Goal: Task Accomplishment & Management: Manage account settings

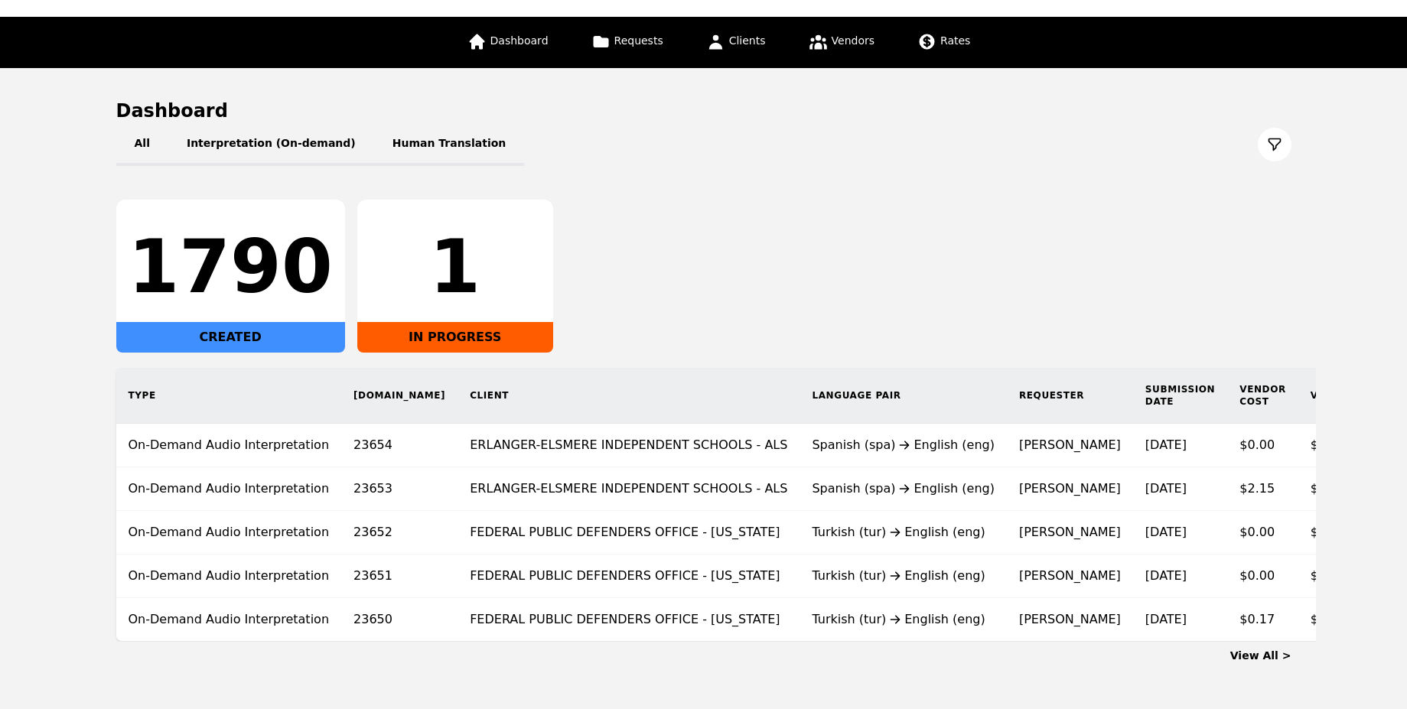
scroll to position [137, 0]
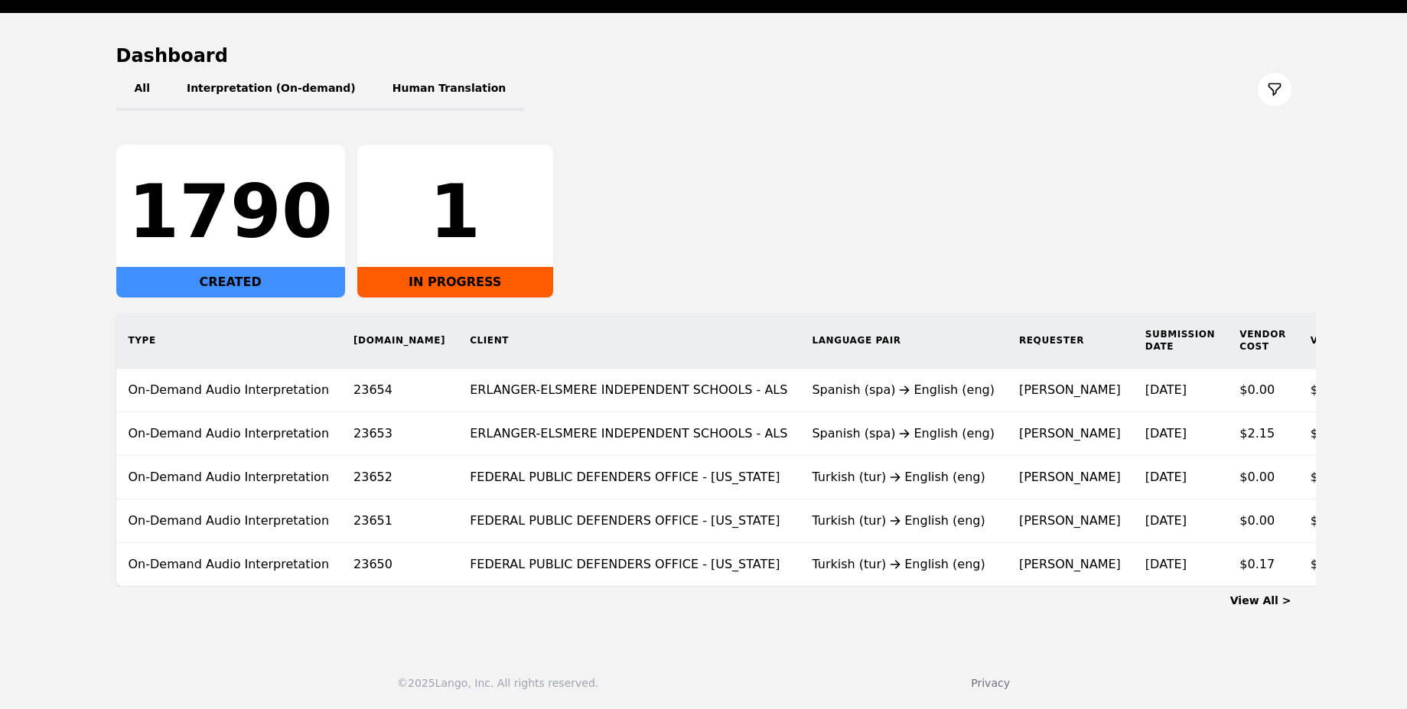
click at [1272, 601] on link "View All >" at bounding box center [1260, 600] width 61 height 12
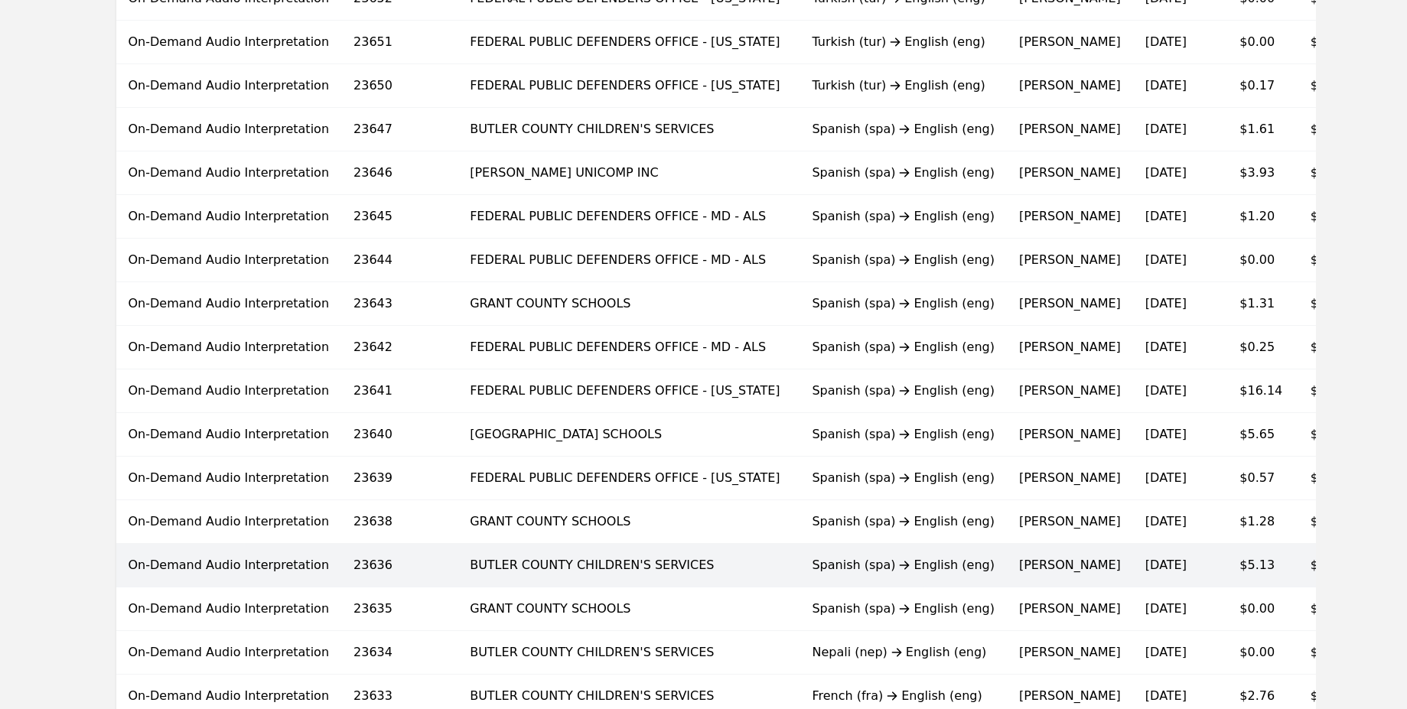
scroll to position [420, 0]
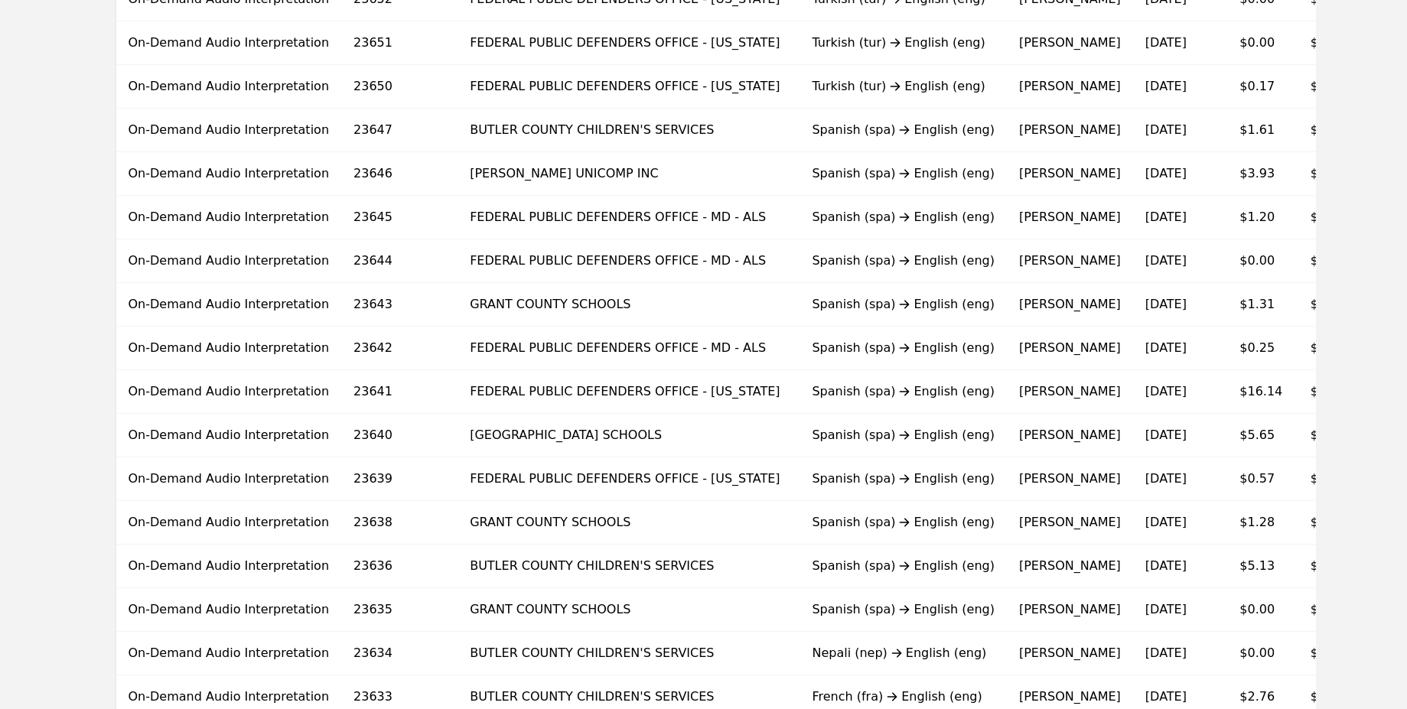
click at [895, 392] on icon at bounding box center [904, 392] width 18 height 12
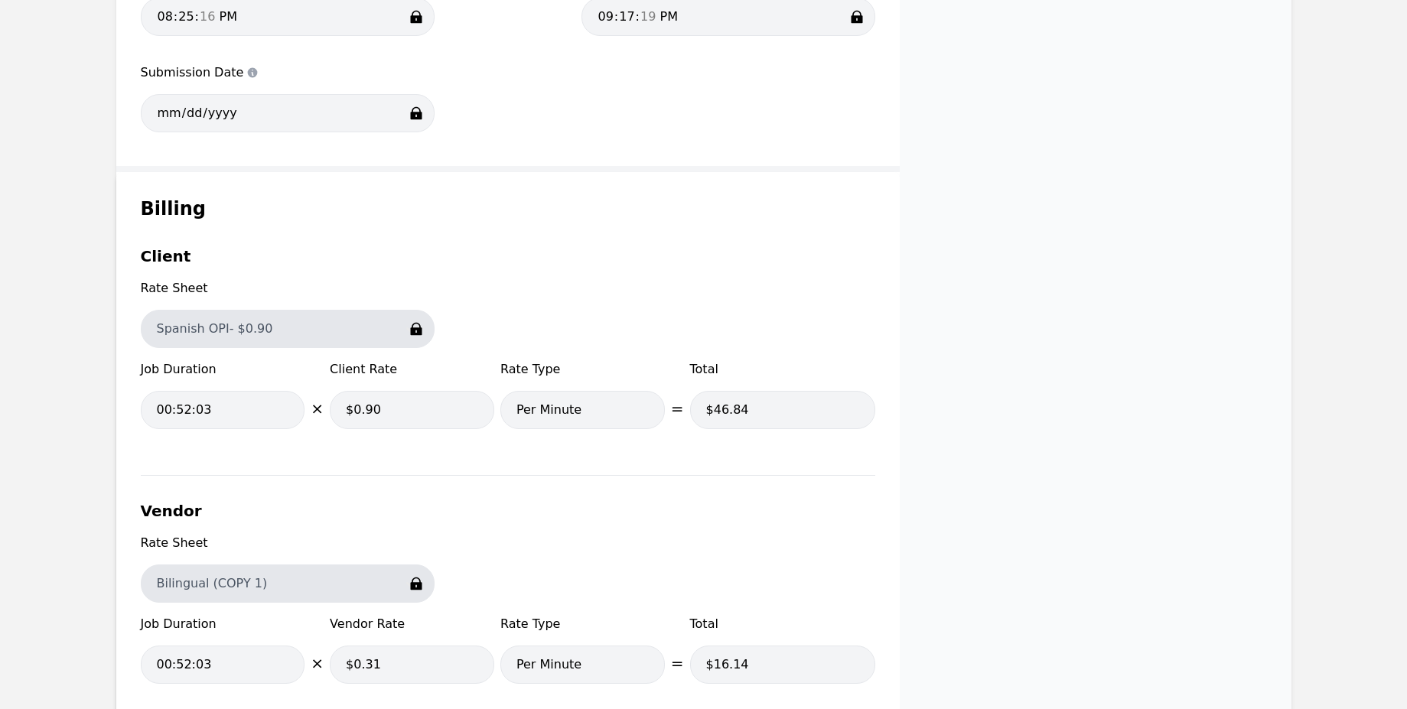
scroll to position [1010, 0]
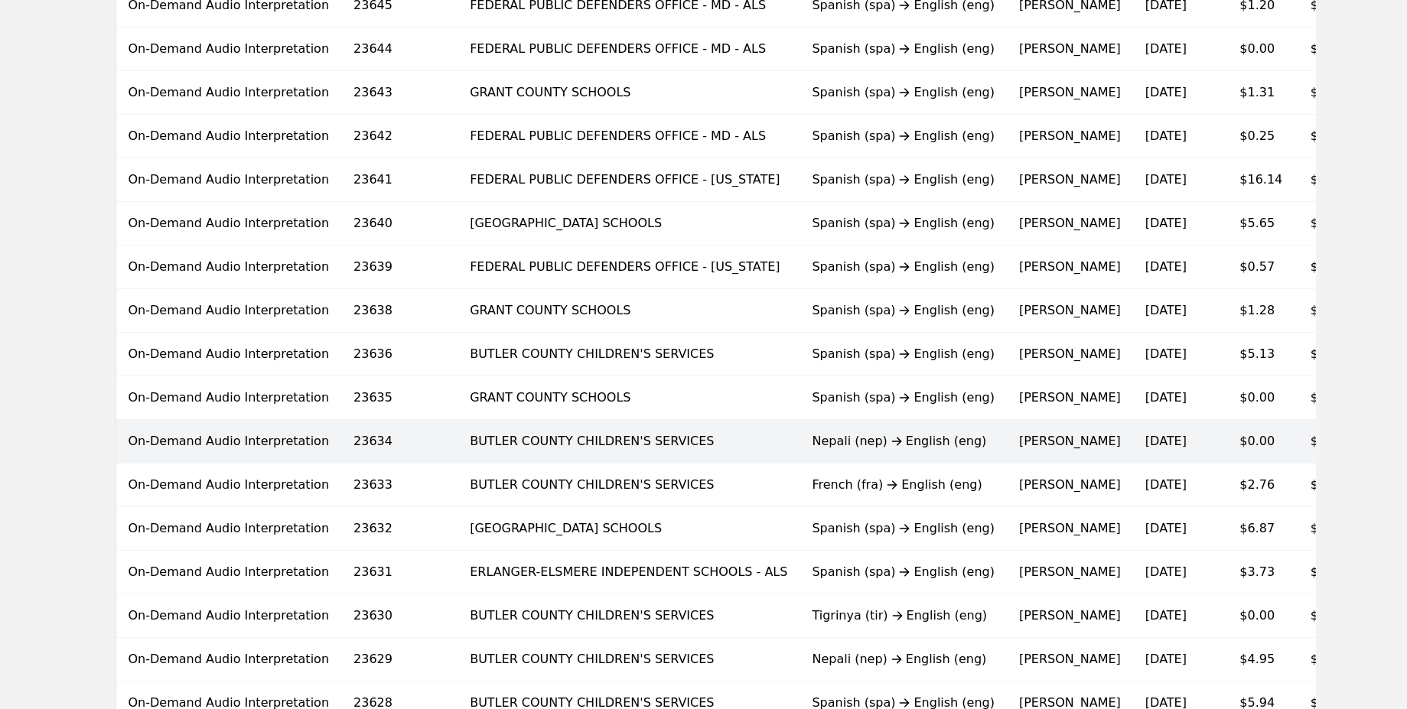
scroll to position [879, 0]
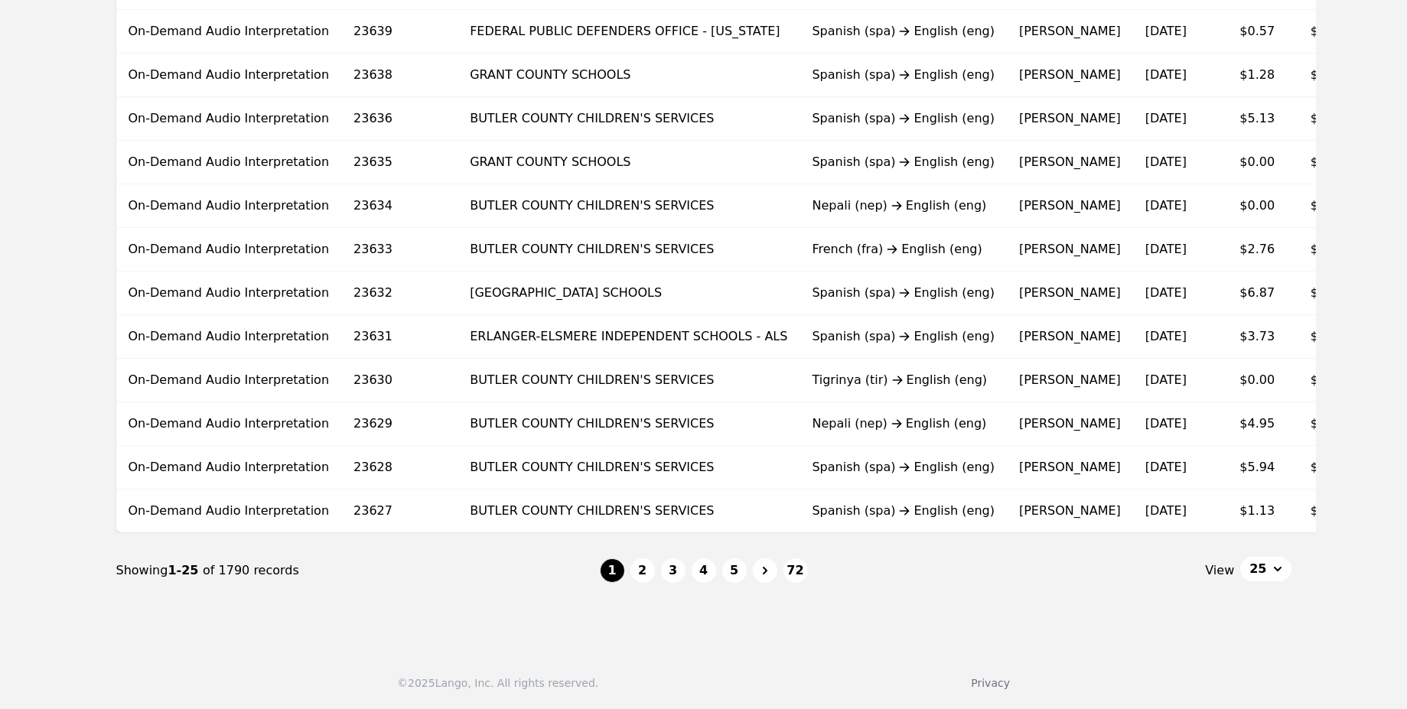
click at [1250, 578] on button "25" at bounding box center [1265, 569] width 50 height 24
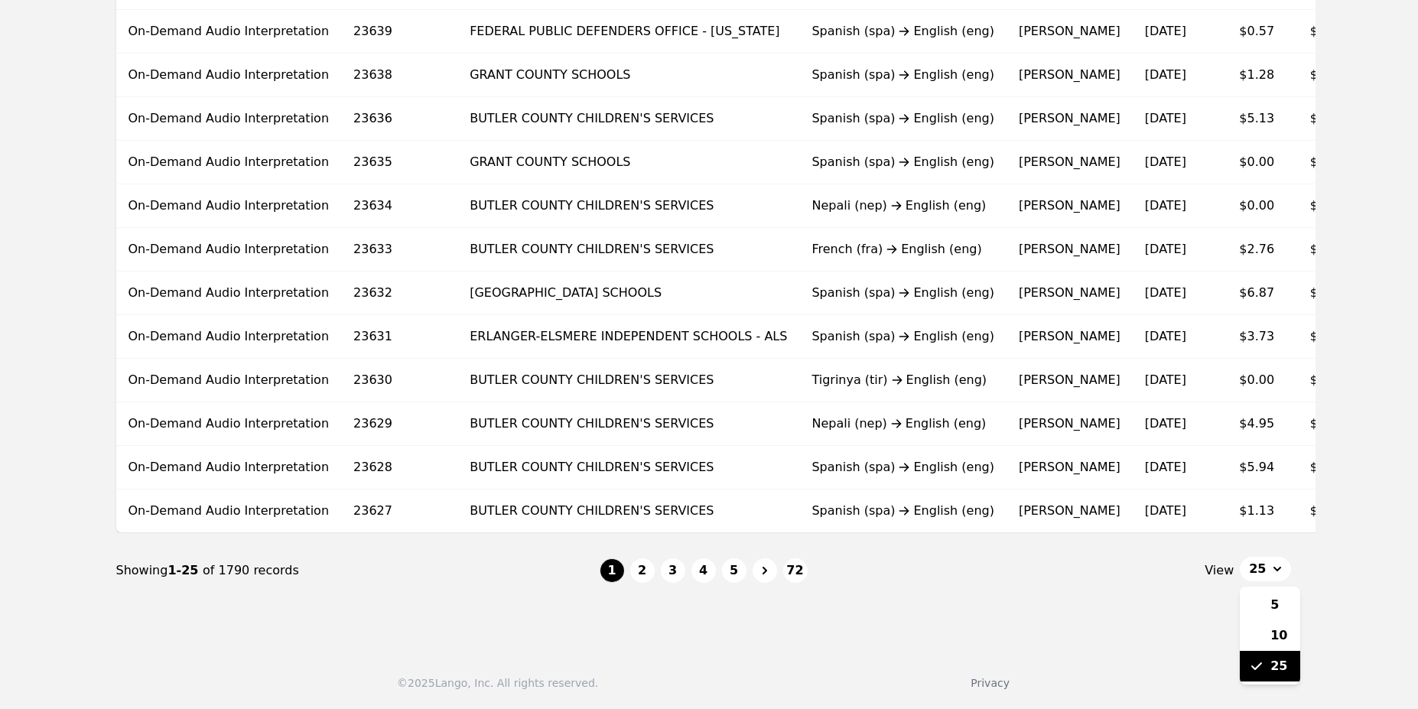
click at [1067, 589] on nav "Showing 1-25 of 1790 records 1 2 3 4 5 72 View 25 5 10 25" at bounding box center [703, 570] width 1175 height 75
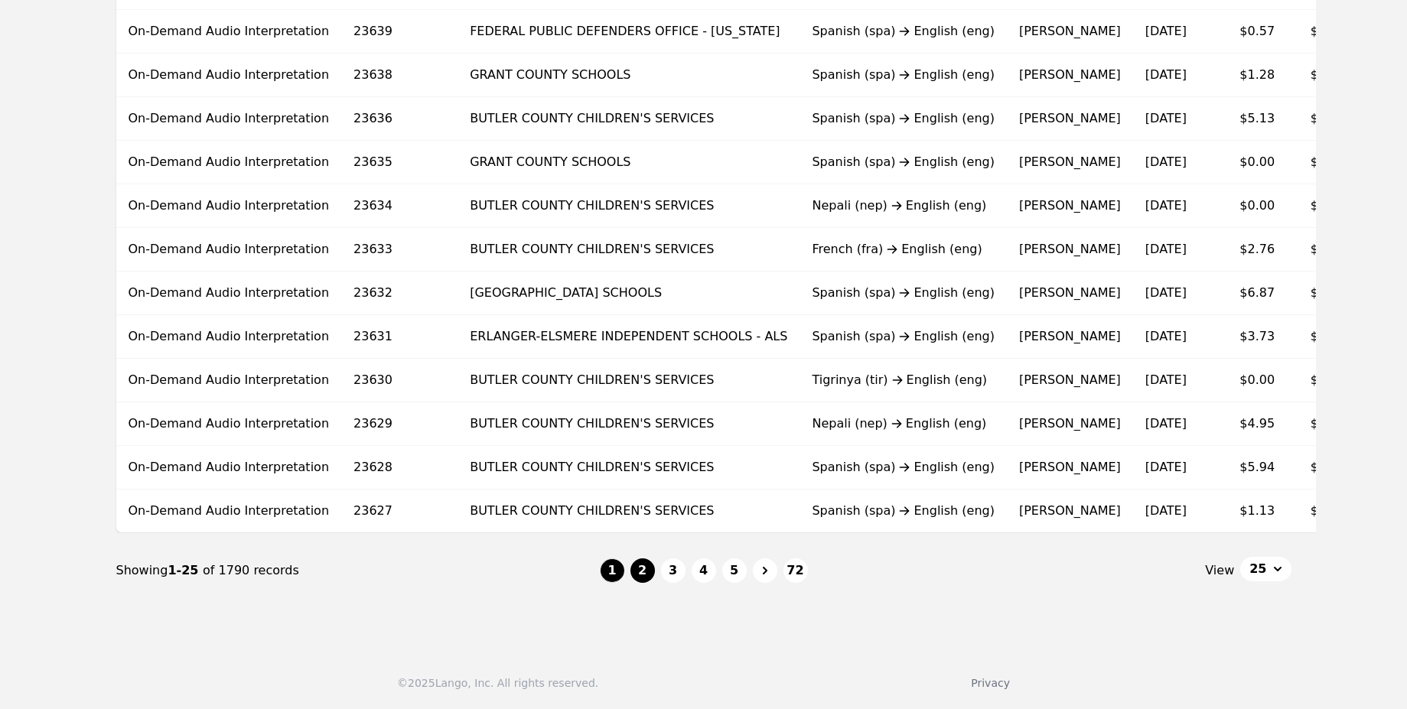
click at [642, 573] on button "2" at bounding box center [642, 570] width 24 height 24
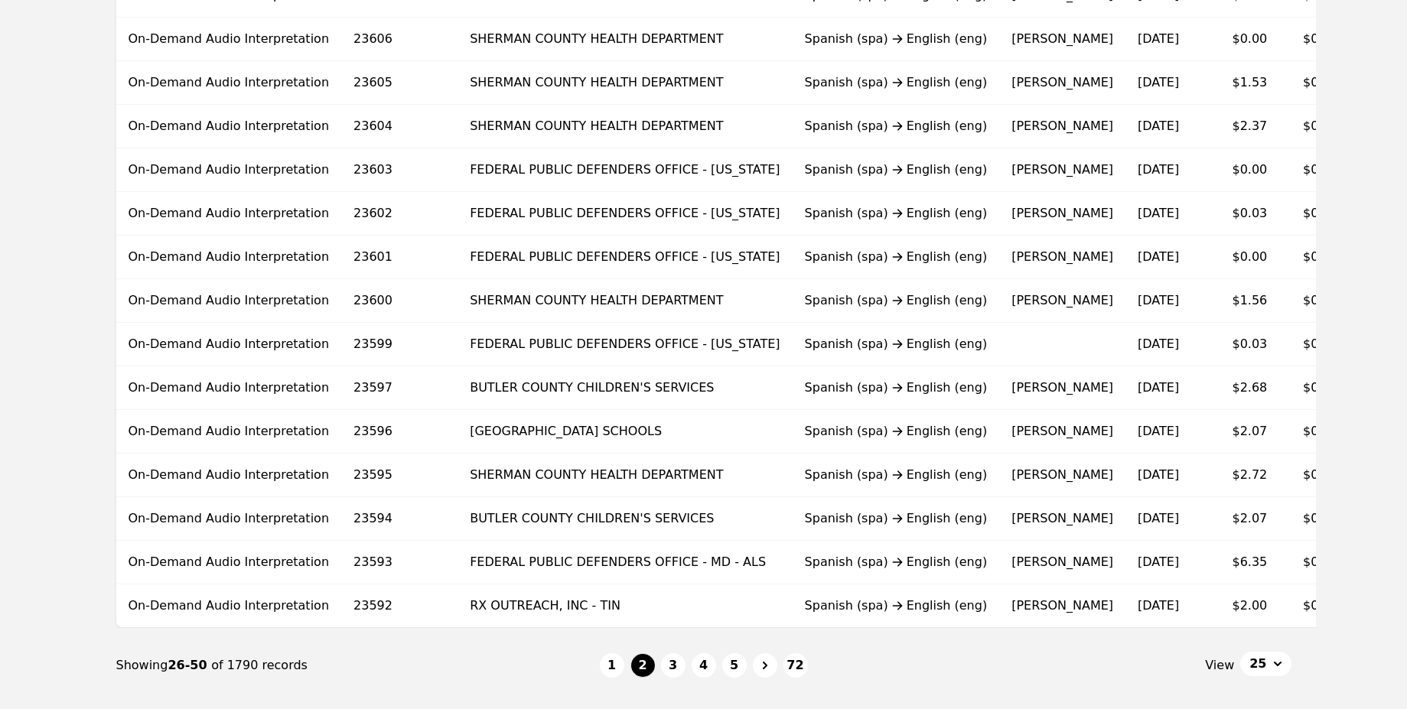
scroll to position [512, 0]
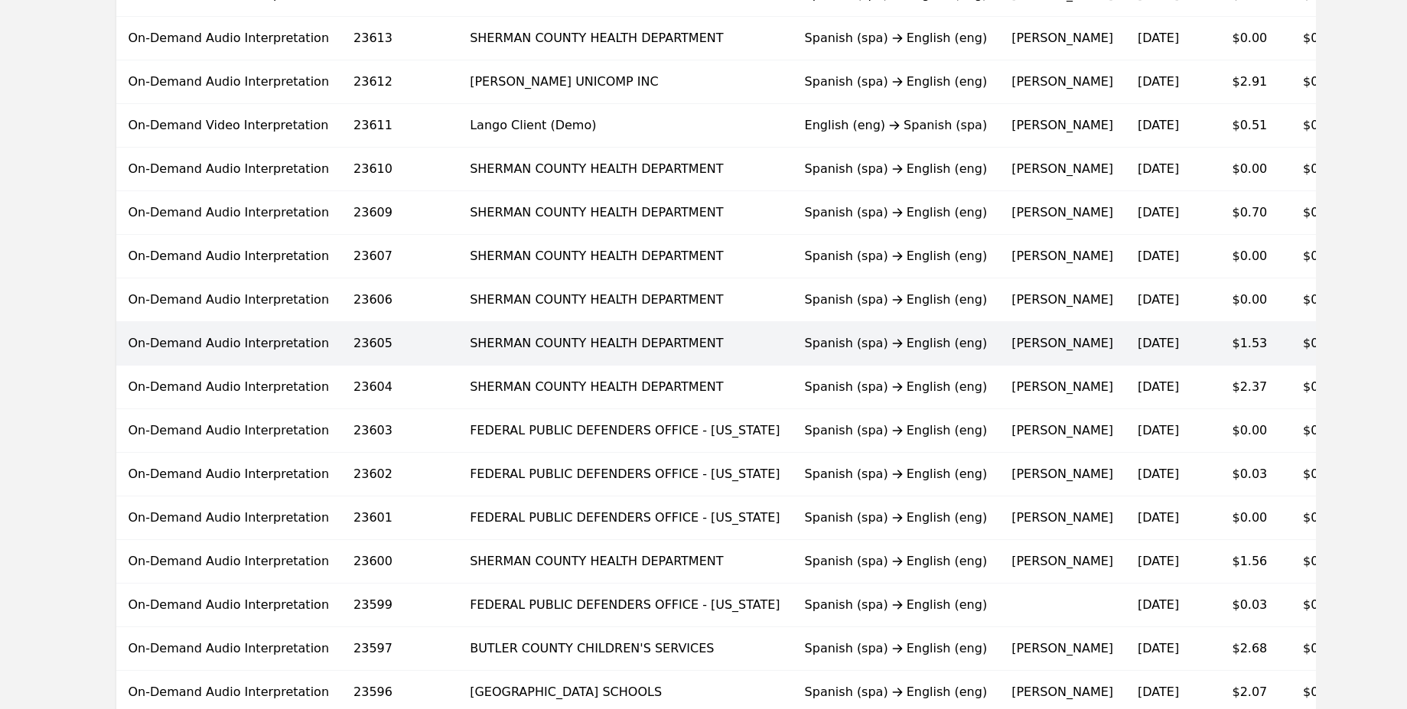
click at [999, 349] on td "[PERSON_NAME]" at bounding box center [1062, 344] width 126 height 44
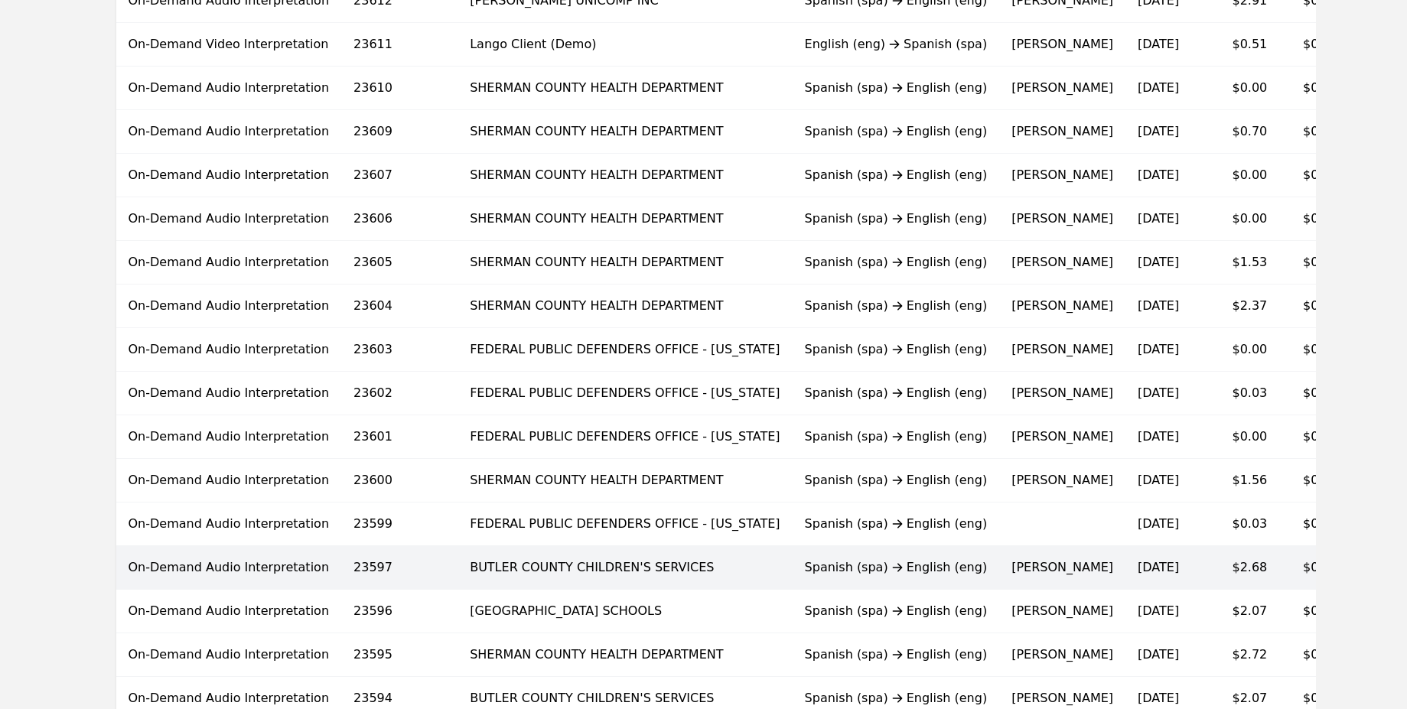
scroll to position [879, 0]
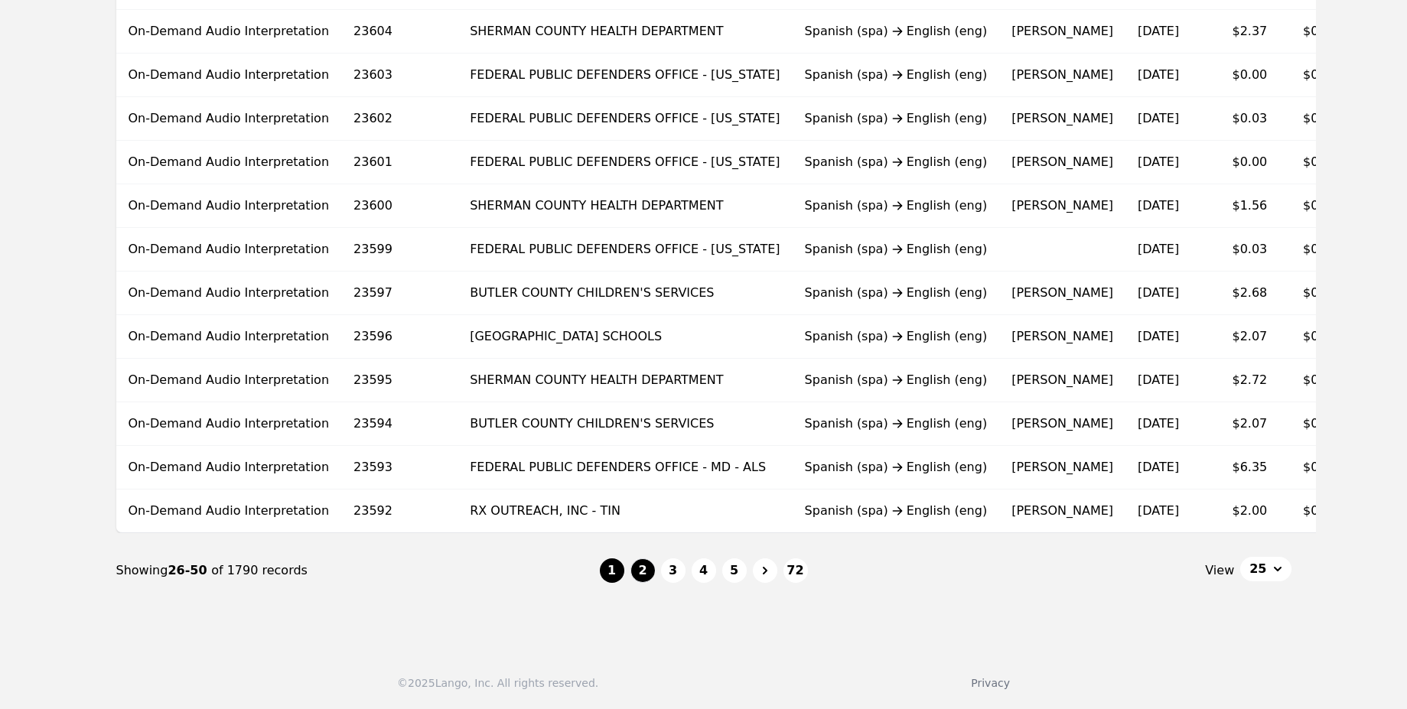
click at [611, 571] on button "1" at bounding box center [612, 570] width 24 height 24
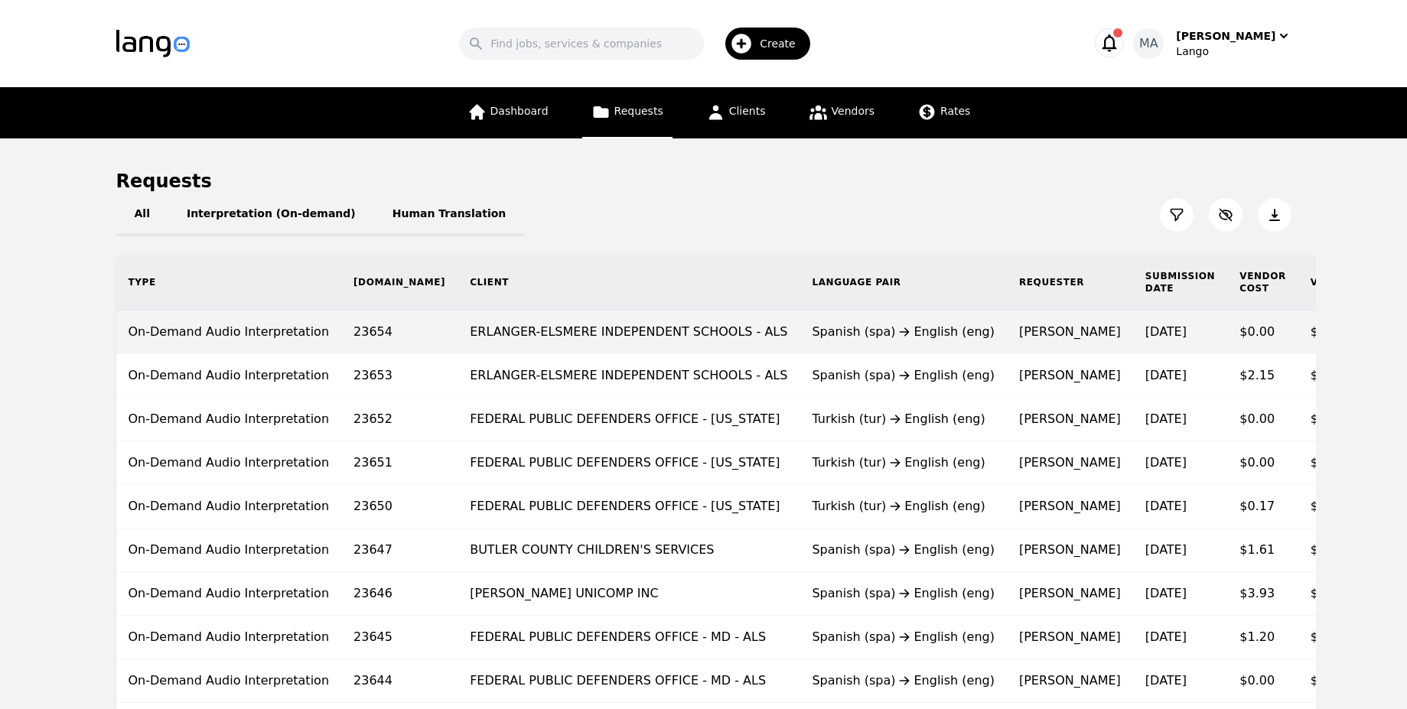
click at [458, 341] on td "ERLANGER-ELSMERE INDEPENDENT SCHOOLS - ALS" at bounding box center [629, 333] width 342 height 44
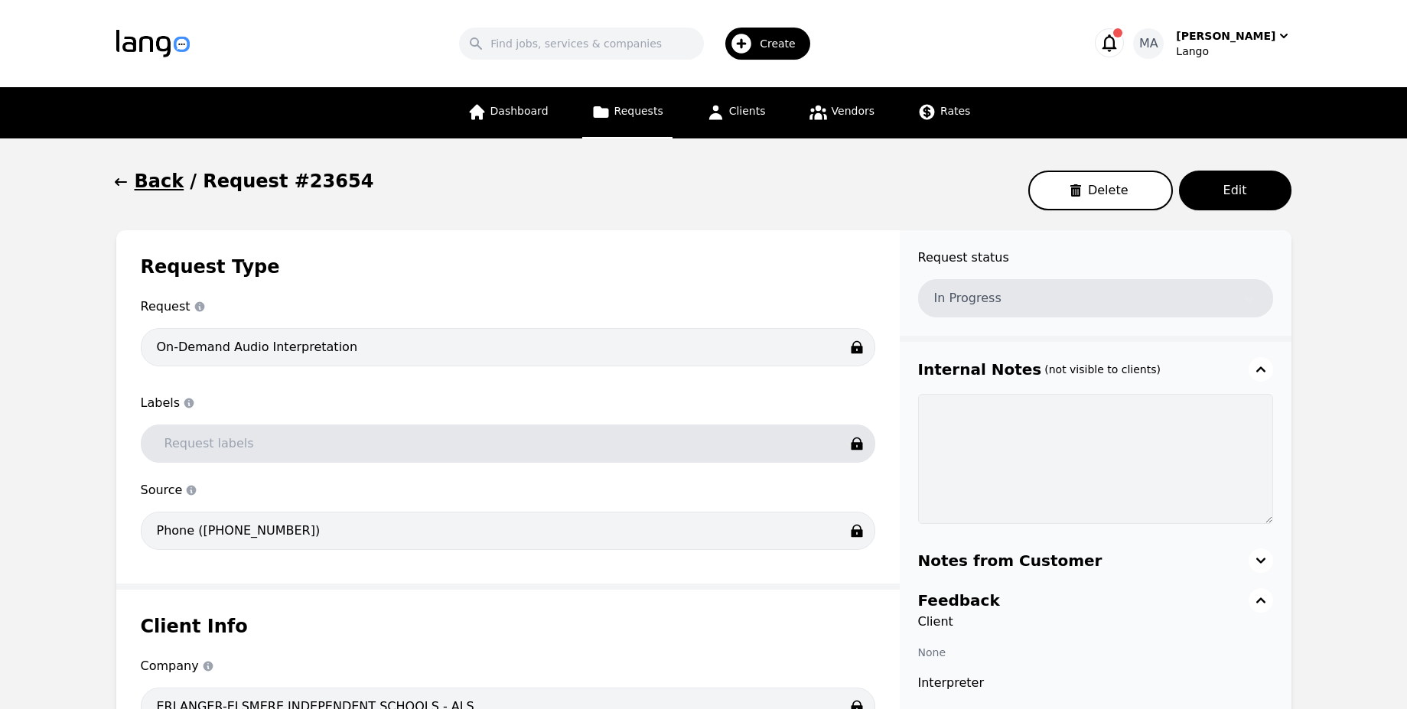
click at [1117, 50] on icon "button" at bounding box center [1109, 43] width 15 height 18
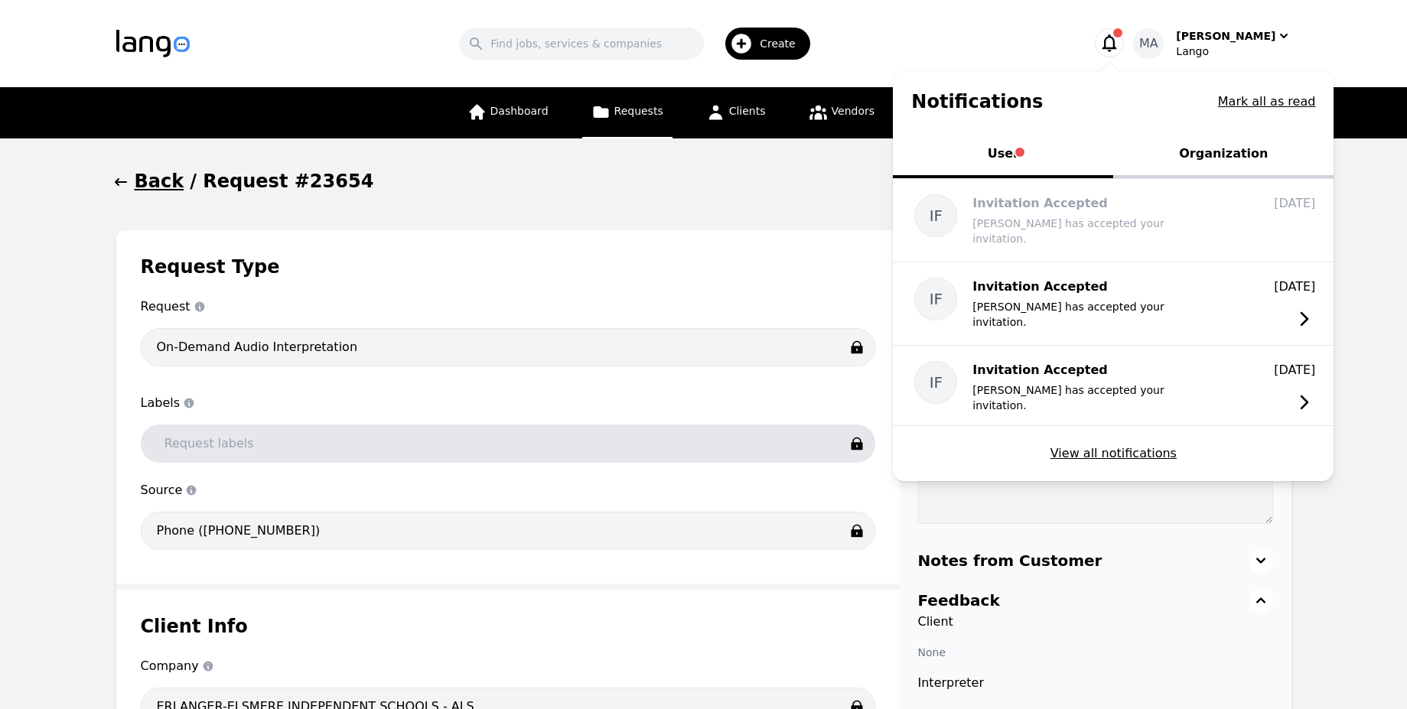
drag, startPoint x: 1183, startPoint y: 150, endPoint x: 1113, endPoint y: 163, distance: 70.8
click at [1183, 151] on button "Organization" at bounding box center [1223, 155] width 220 height 46
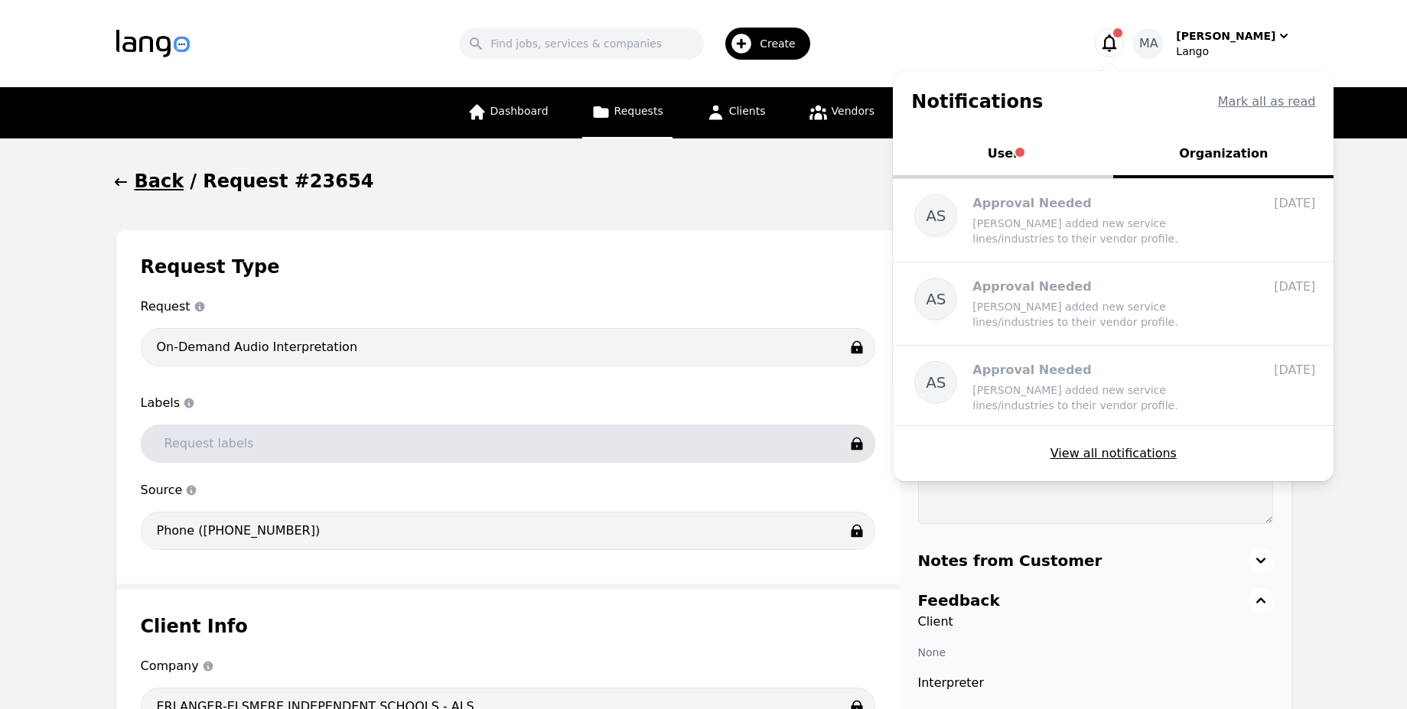
click at [726, 194] on div "Back / Request #23654 Delete Edit" at bounding box center [703, 190] width 1175 height 43
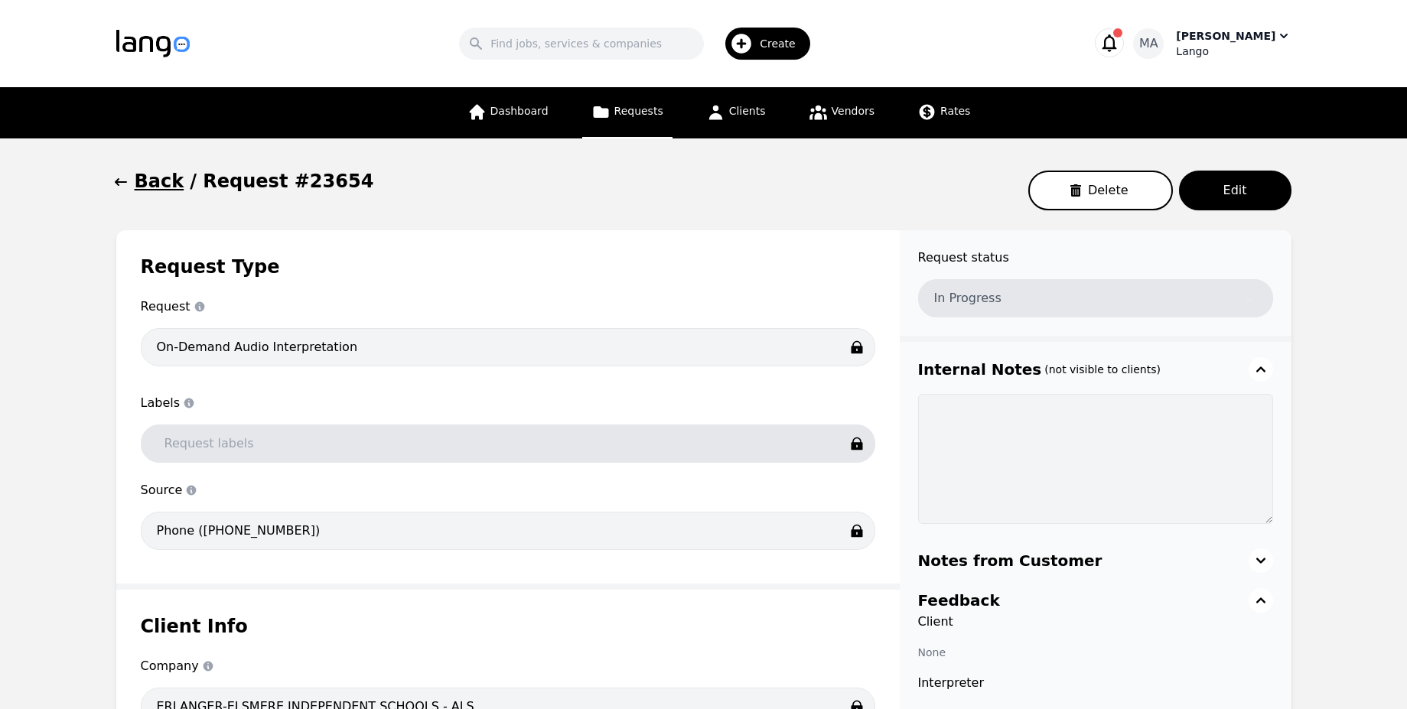
click at [1209, 50] on div "Lango" at bounding box center [1233, 51] width 115 height 15
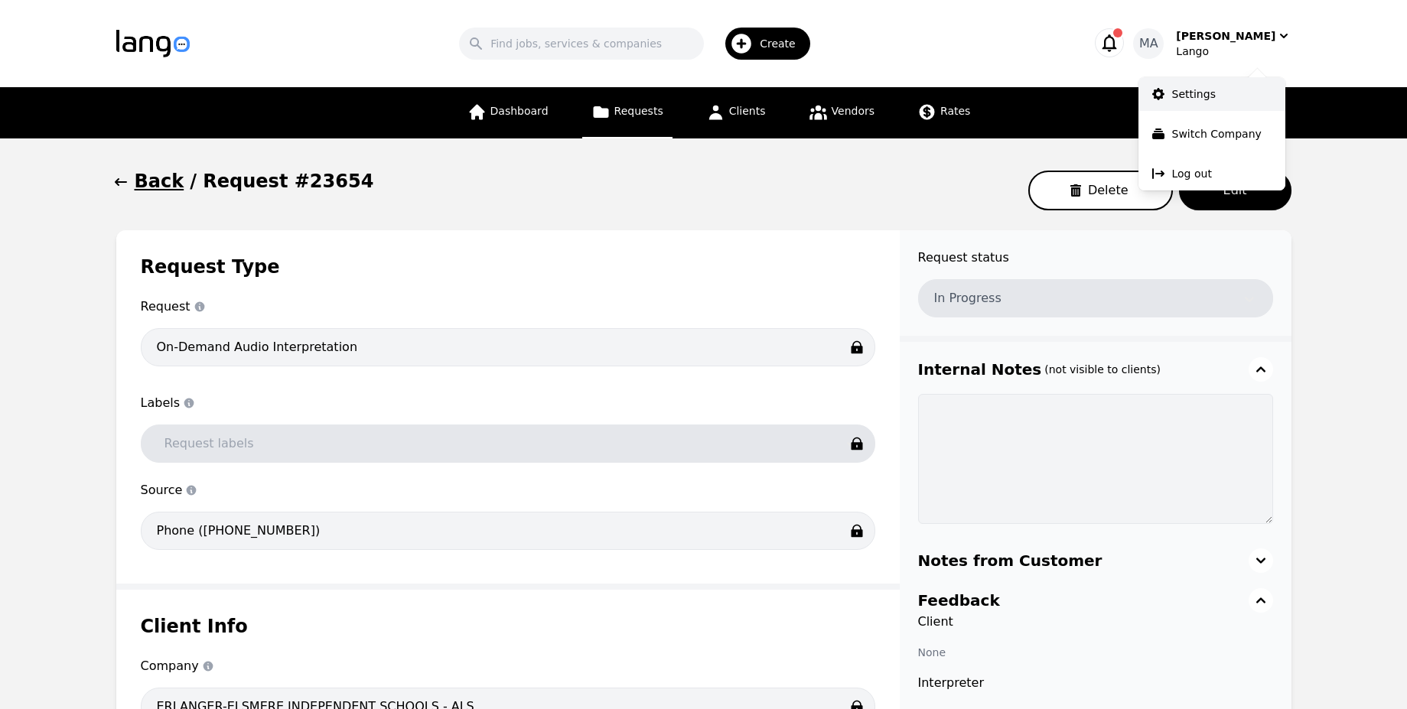
drag, startPoint x: 1192, startPoint y: 90, endPoint x: 896, endPoint y: 99, distance: 296.2
click at [1191, 90] on p "Settings" at bounding box center [1194, 93] width 44 height 15
